Goal: Task Accomplishment & Management: Manage account settings

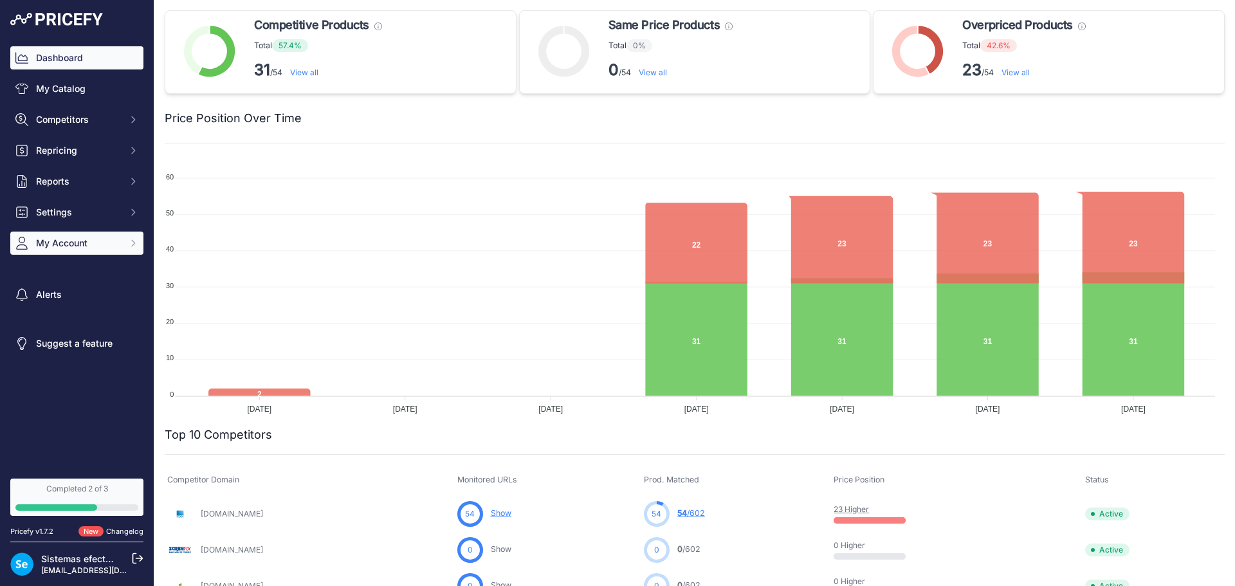
click at [99, 240] on span "My Account" at bounding box center [78, 243] width 84 height 13
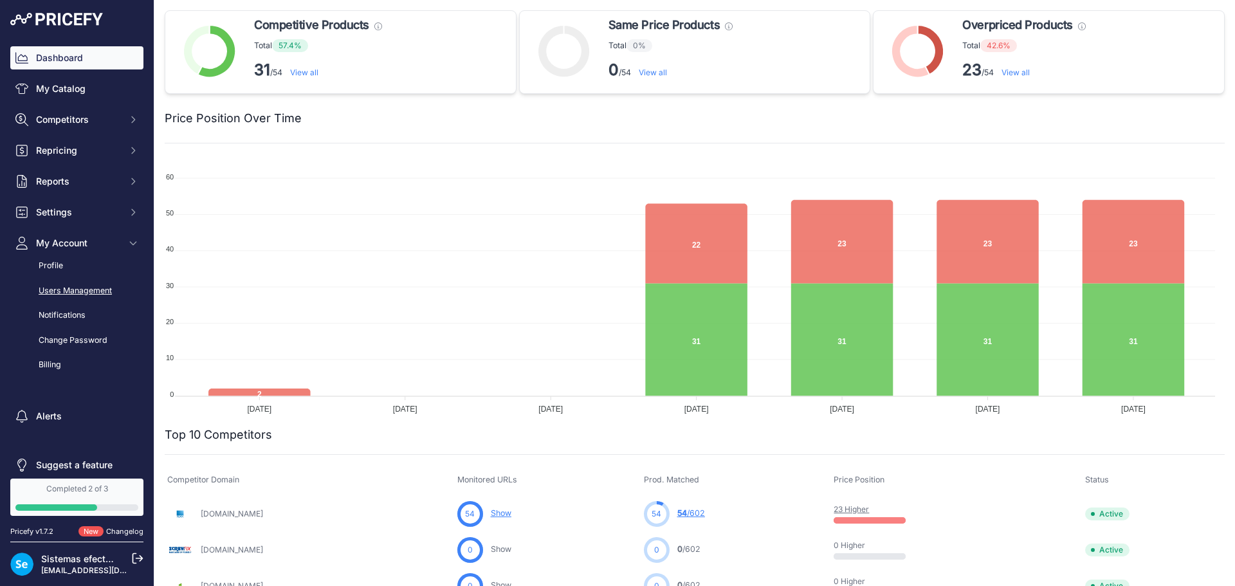
click at [85, 286] on link "Users Management" at bounding box center [76, 291] width 133 height 23
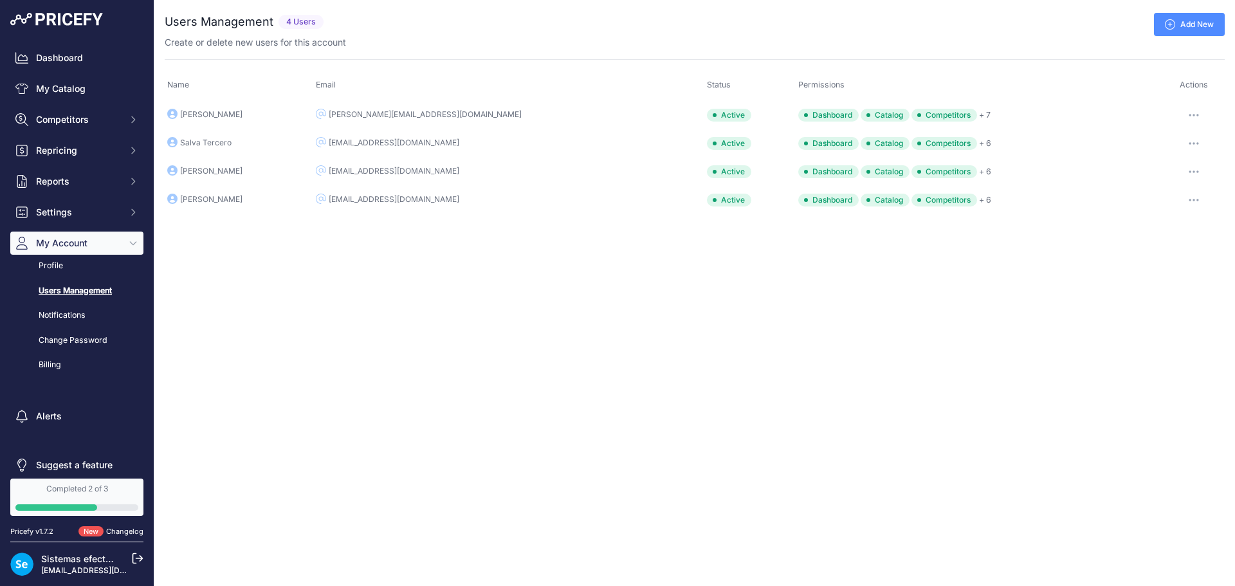
click at [330, 273] on div "Close You are not connected to the internet. ..." at bounding box center [694, 293] width 1081 height 586
click at [1195, 18] on link "Add New" at bounding box center [1189, 24] width 71 height 23
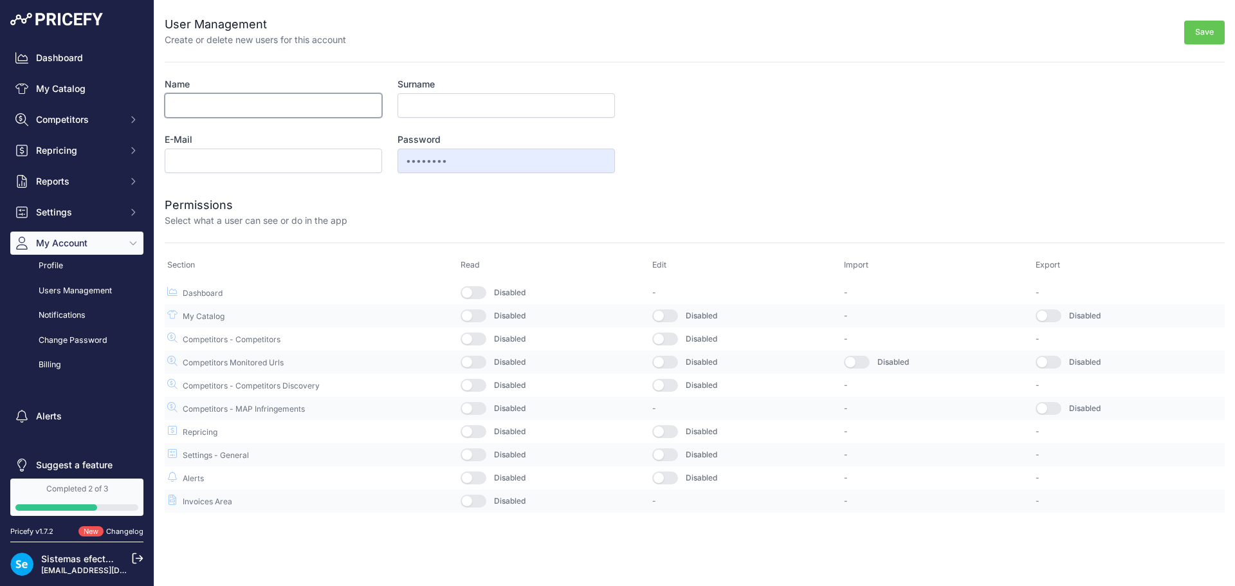
click at [289, 113] on input "Name" at bounding box center [273, 105] width 217 height 24
type input "Paco"
type input "Mas"
type input "pmas@efectoled.com"
click at [1204, 31] on button "Save" at bounding box center [1204, 33] width 41 height 24
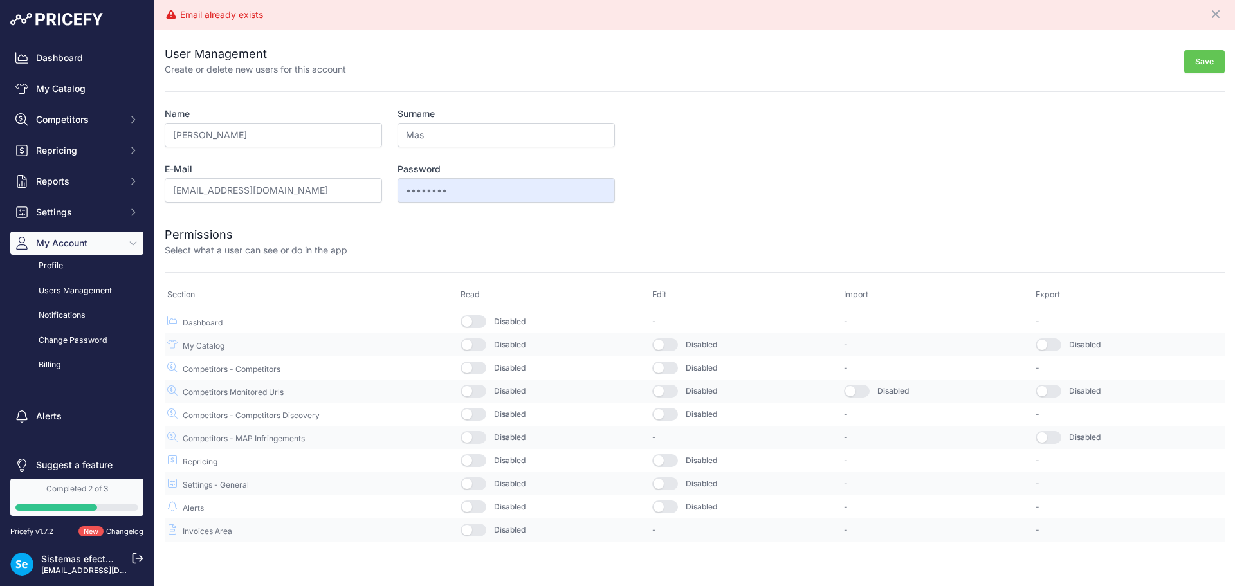
click at [472, 324] on button "button" at bounding box center [474, 321] width 26 height 13
click at [473, 345] on button "button" at bounding box center [474, 344] width 26 height 13
drag, startPoint x: 478, startPoint y: 367, endPoint x: 480, endPoint y: 389, distance: 22.0
click at [479, 367] on button "button" at bounding box center [474, 368] width 26 height 13
click at [480, 393] on button "button" at bounding box center [474, 391] width 26 height 13
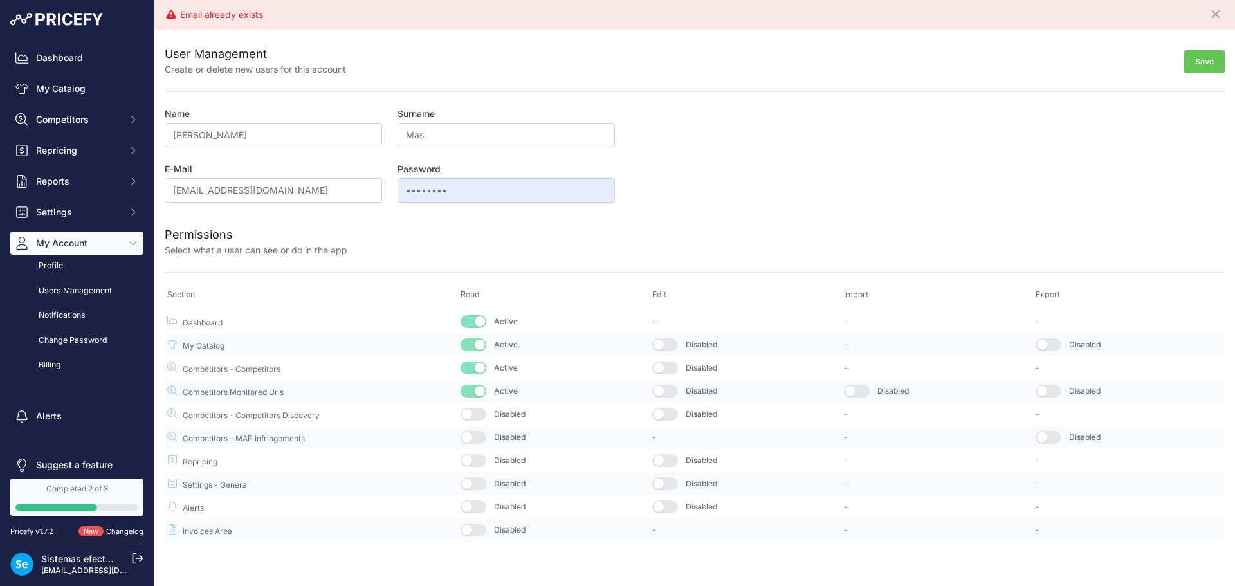
click at [481, 423] on td "Disabled" at bounding box center [554, 414] width 192 height 23
click at [481, 419] on button "button" at bounding box center [474, 414] width 26 height 13
click at [481, 430] on td "Disabled" at bounding box center [554, 437] width 192 height 23
click at [481, 437] on button "button" at bounding box center [474, 437] width 26 height 13
drag, startPoint x: 481, startPoint y: 462, endPoint x: 481, endPoint y: 502, distance: 40.5
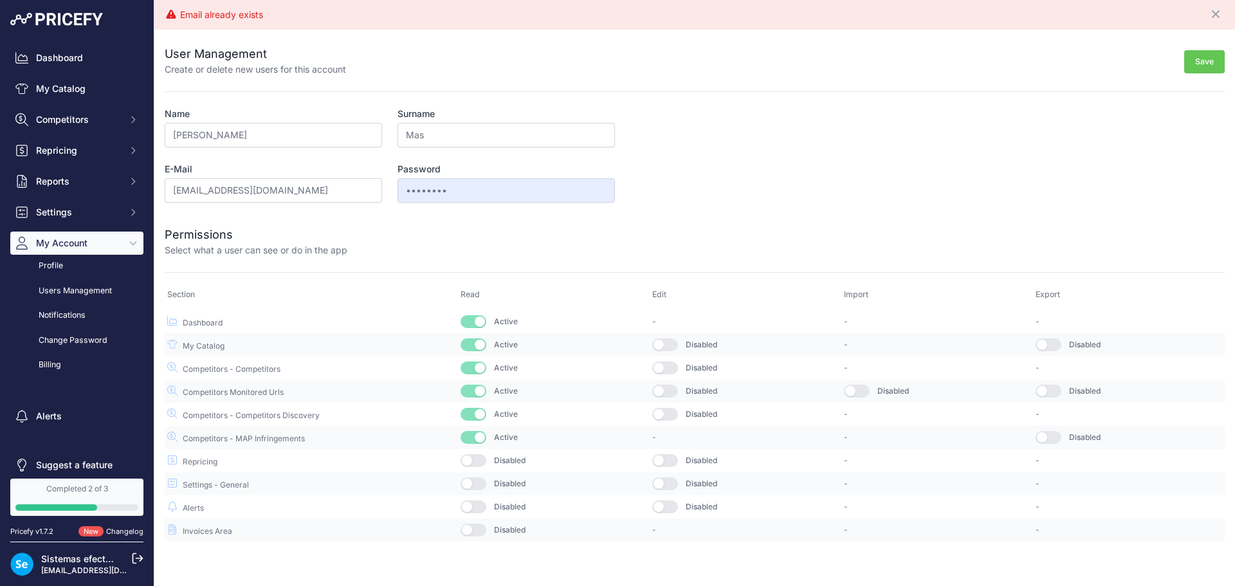
click at [481, 463] on button "button" at bounding box center [474, 460] width 26 height 13
click at [479, 488] on button "button" at bounding box center [474, 483] width 26 height 13
click at [477, 500] on td "Disabled" at bounding box center [554, 506] width 192 height 23
click at [479, 504] on button "button" at bounding box center [474, 506] width 26 height 13
click at [480, 528] on button "button" at bounding box center [474, 530] width 26 height 13
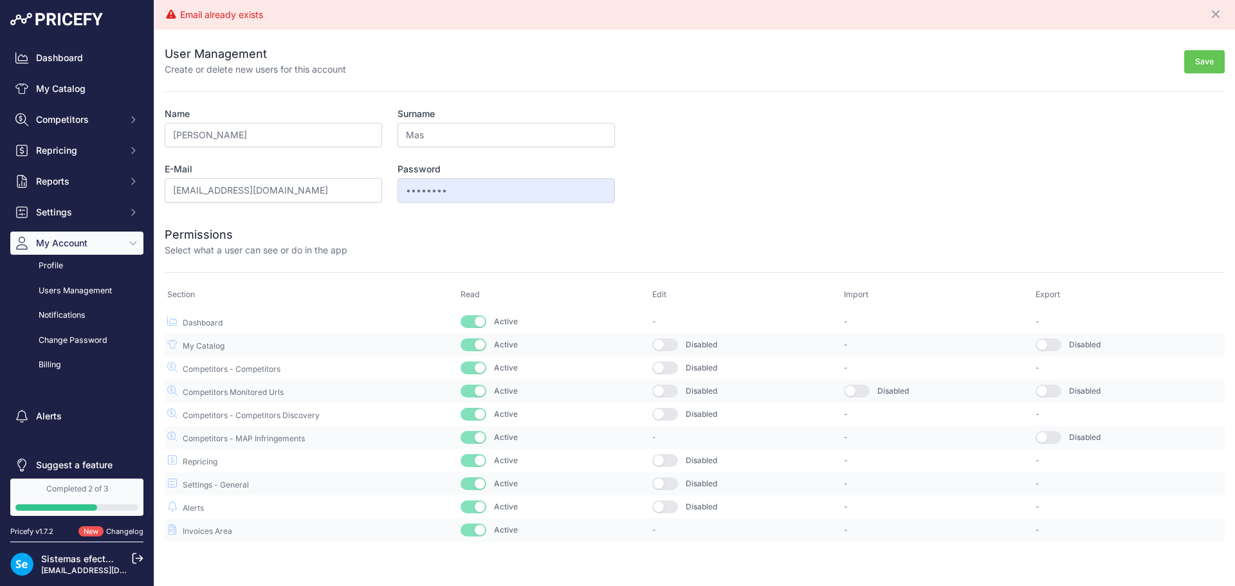
click at [1200, 59] on button "Save" at bounding box center [1204, 62] width 41 height 24
click at [86, 565] on p "Sistemas efectoLED" at bounding box center [79, 559] width 77 height 13
click at [79, 560] on link "Sistemas efectoLED" at bounding box center [84, 558] width 86 height 11
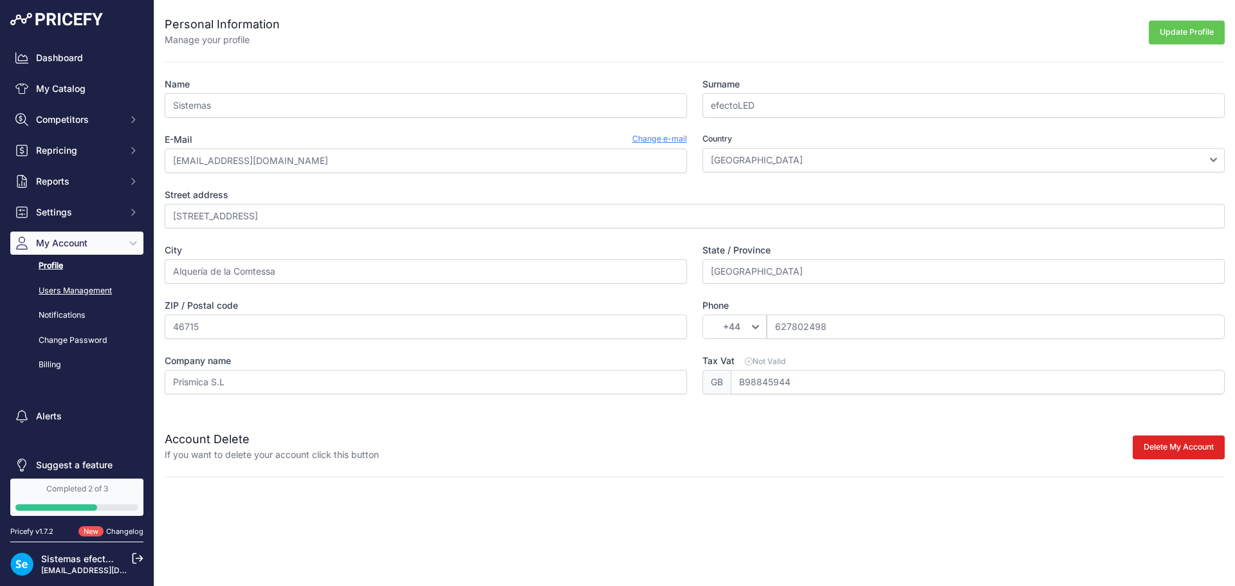
click at [105, 291] on link "Users Management" at bounding box center [76, 291] width 133 height 23
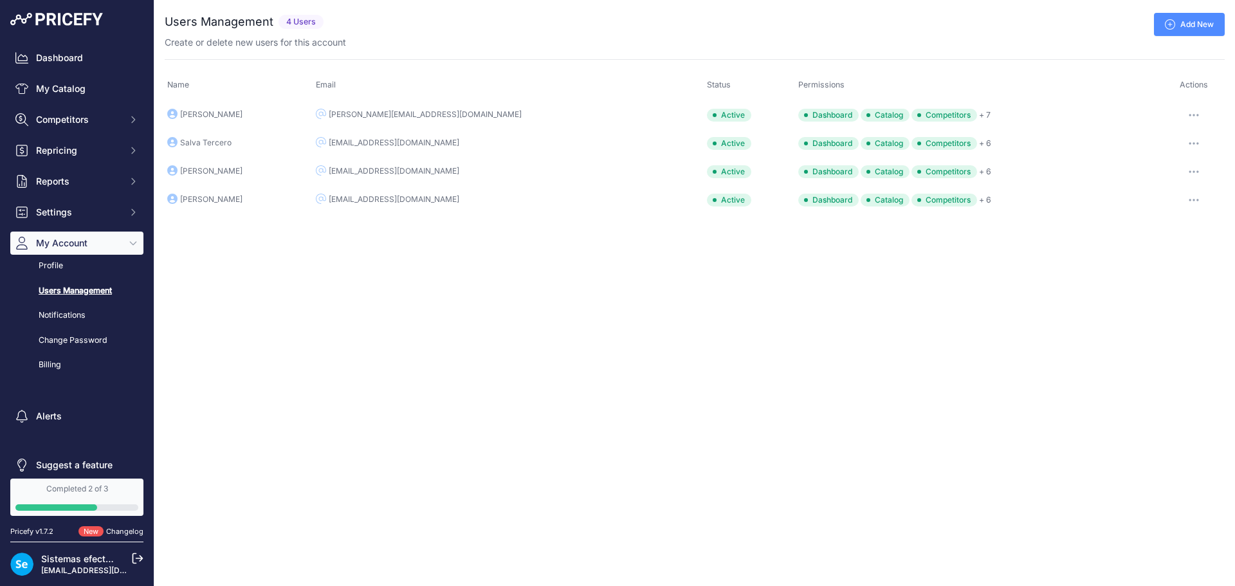
click at [136, 561] on icon at bounding box center [138, 559] width 12 height 12
click at [1206, 19] on link "Add New" at bounding box center [1189, 24] width 71 height 23
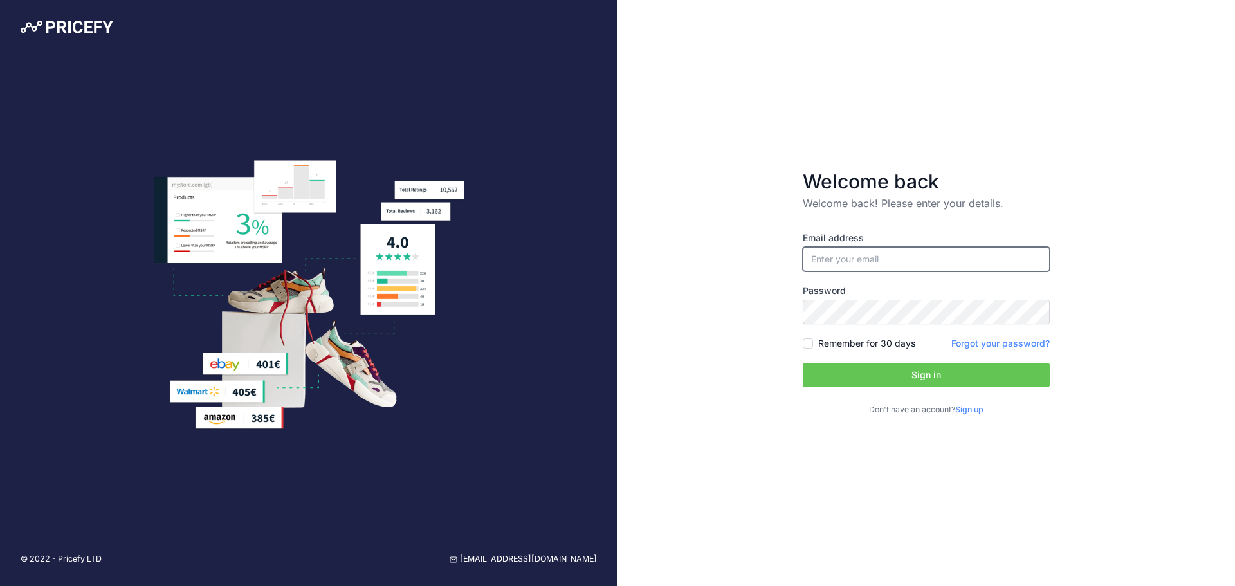
click at [879, 252] on input "email" at bounding box center [926, 259] width 247 height 24
type input "[EMAIL_ADDRESS][DOMAIN_NAME]"
click at [927, 366] on button "Sign in" at bounding box center [926, 375] width 247 height 24
